Goal: Transaction & Acquisition: Download file/media

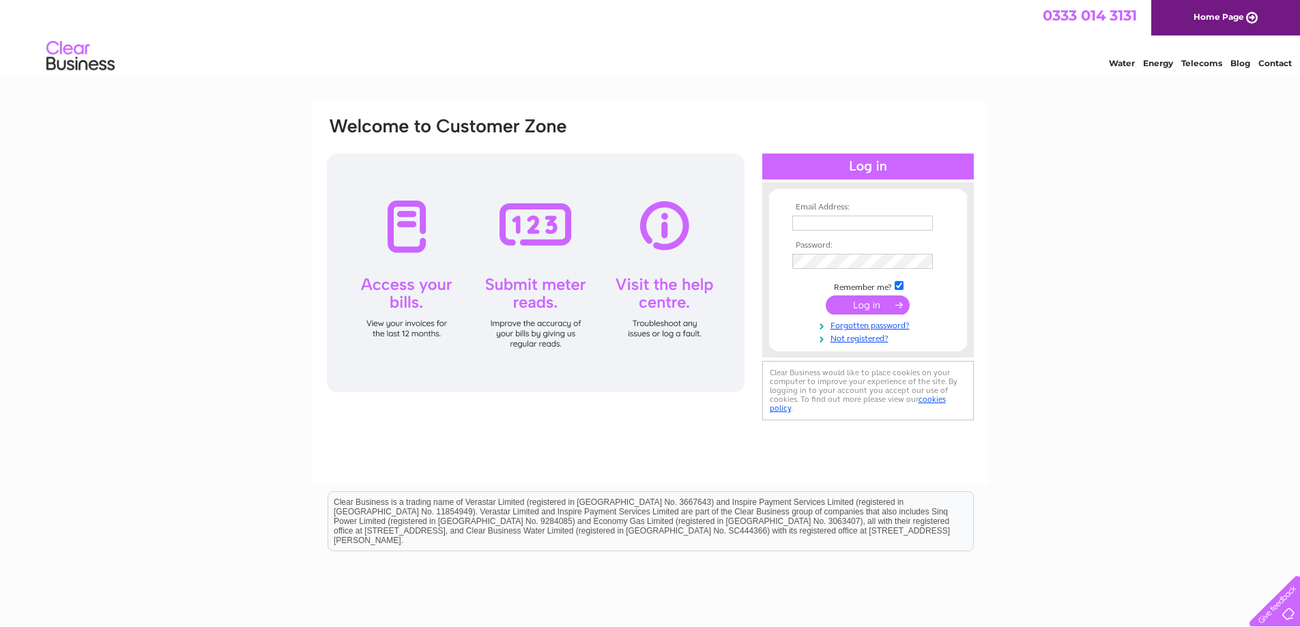
click at [841, 223] on input "text" at bounding box center [862, 223] width 141 height 15
type input "[EMAIL_ADDRESS][DOMAIN_NAME]"
click at [864, 303] on input "submit" at bounding box center [868, 306] width 84 height 19
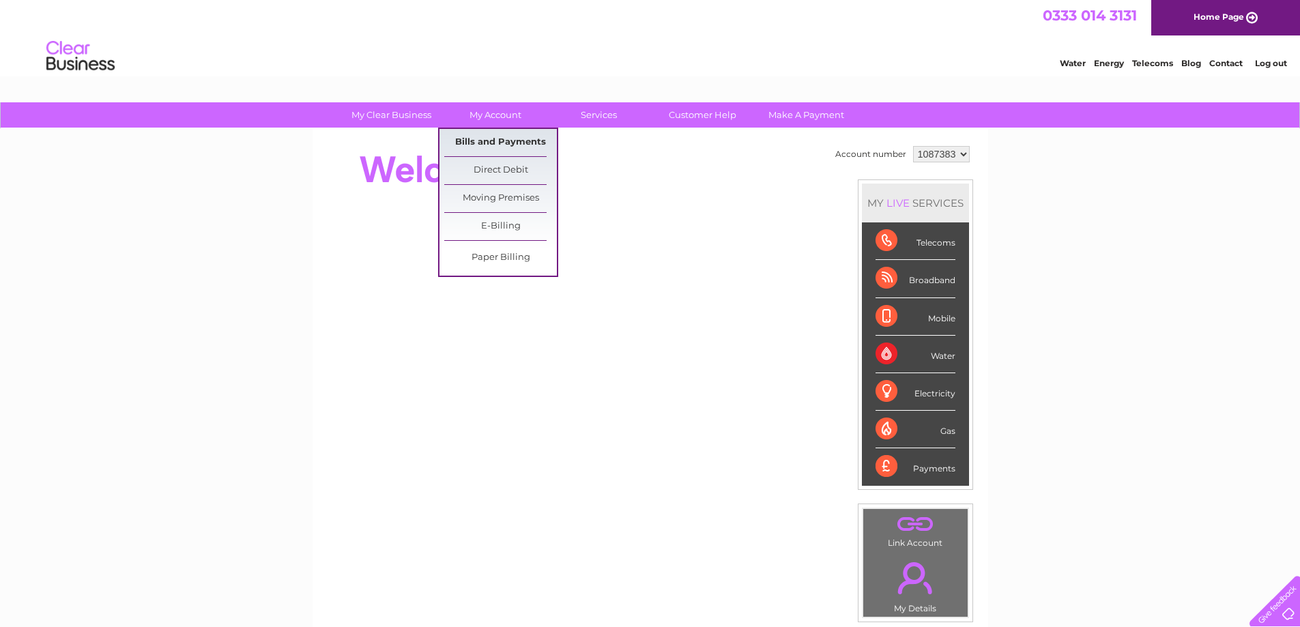
click at [497, 137] on link "Bills and Payments" at bounding box center [500, 142] width 113 height 27
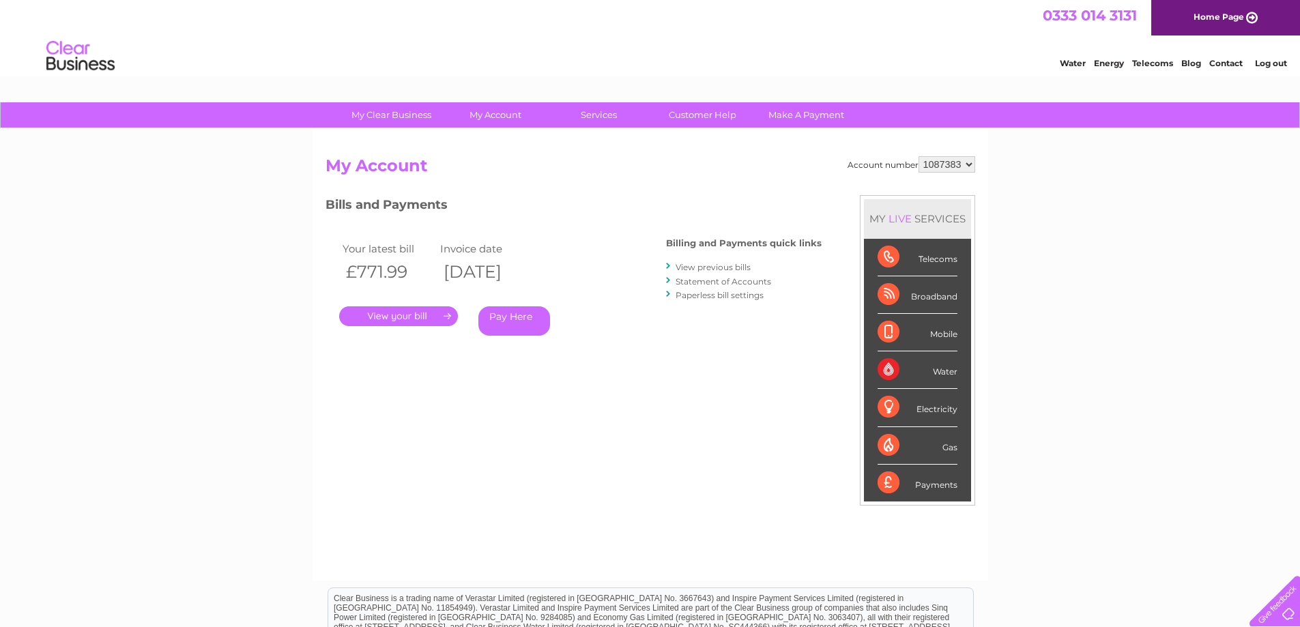
click at [390, 310] on link "." at bounding box center [398, 316] width 119 height 20
click at [388, 313] on link "." at bounding box center [398, 316] width 119 height 20
click at [388, 317] on link "." at bounding box center [398, 316] width 119 height 20
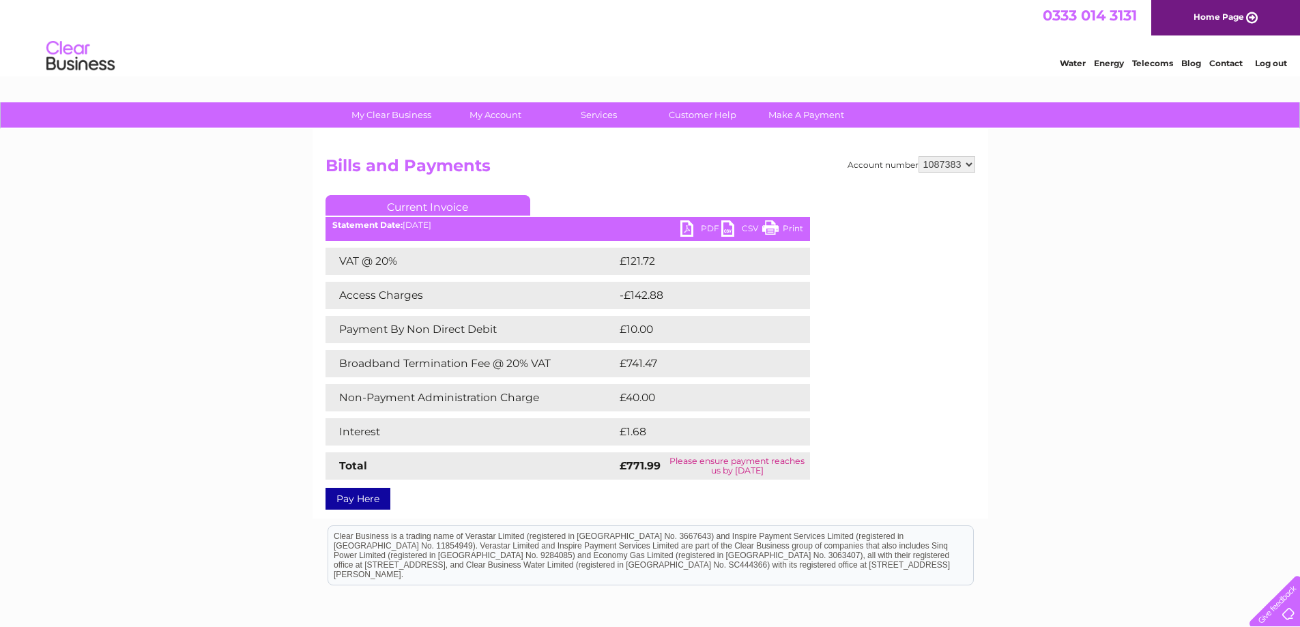
click at [699, 229] on link "PDF" at bounding box center [700, 230] width 41 height 20
